Goal: Task Accomplishment & Management: Use online tool/utility

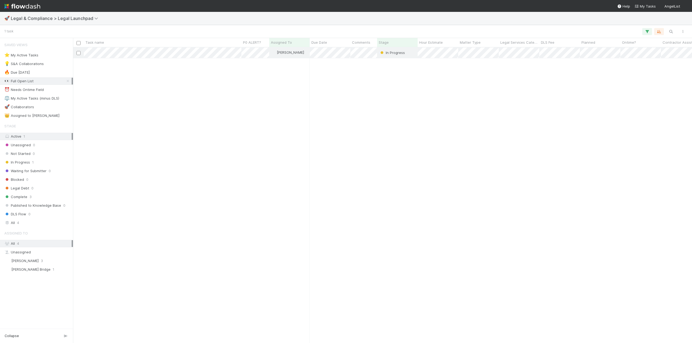
scroll to position [292, 615]
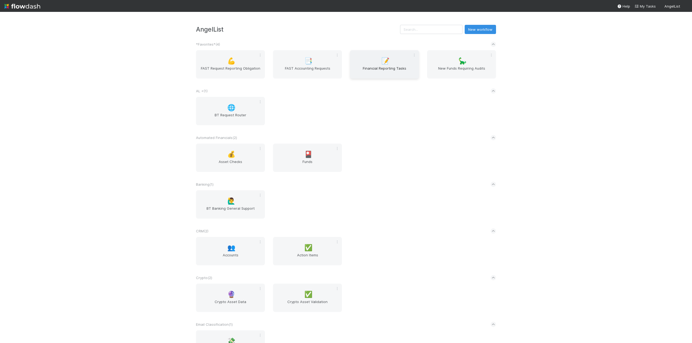
click at [365, 68] on span "Financial Reporting Tasks" at bounding box center [384, 71] width 65 height 11
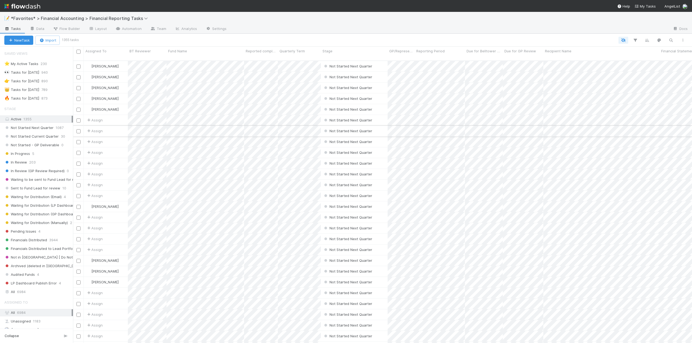
scroll to position [283, 615]
click at [28, 232] on span "Pending Issues" at bounding box center [20, 231] width 32 height 7
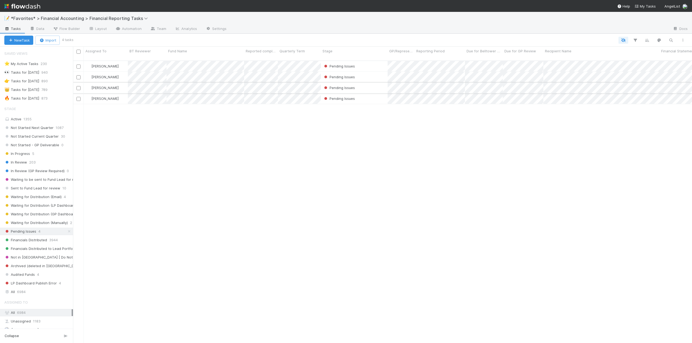
scroll to position [283, 615]
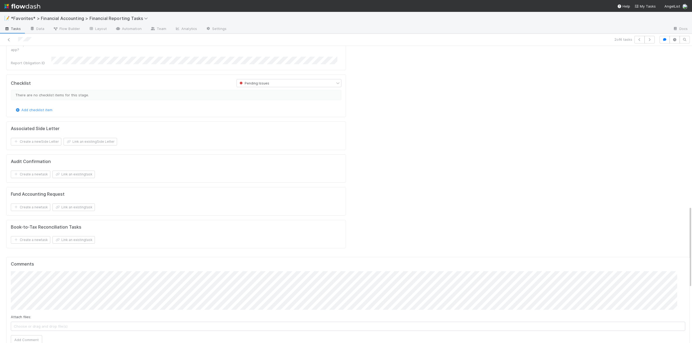
scroll to position [675, 0]
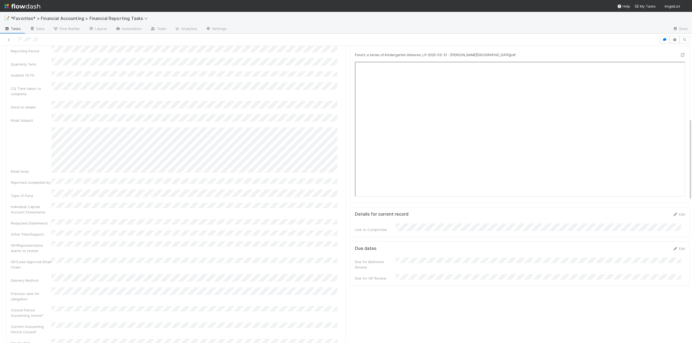
scroll to position [324, 0]
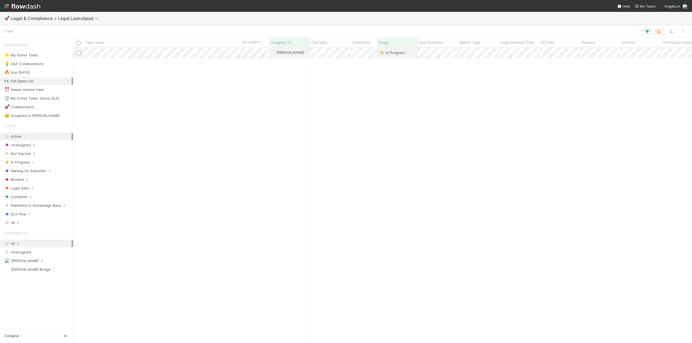
scroll to position [292, 615]
